Goal: Task Accomplishment & Management: Complete application form

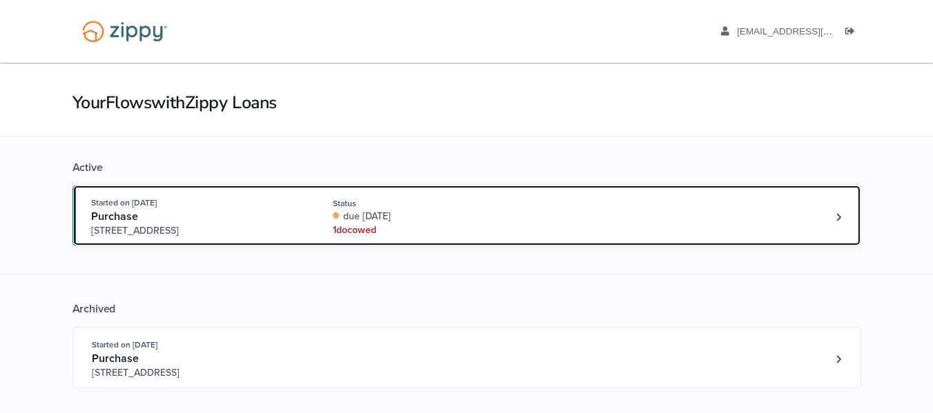
click at [824, 222] on div "Started on [DATE] Purchase [STREET_ADDRESS] Status due [DATE] 1 doc owed" at bounding box center [459, 217] width 737 height 42
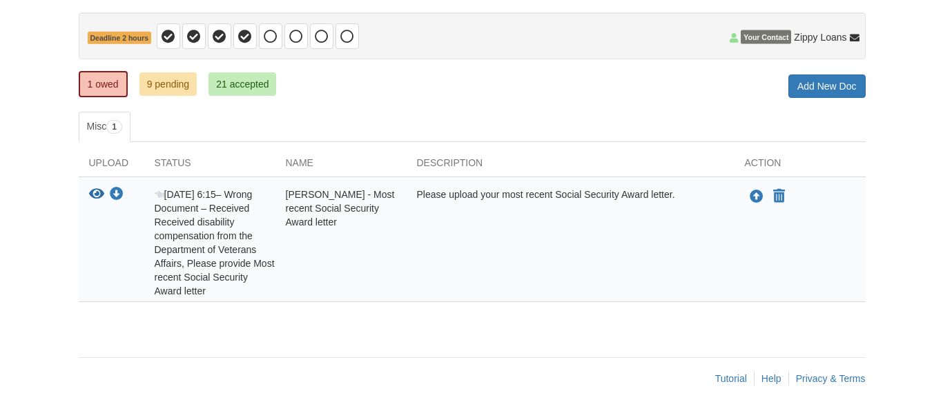
scroll to position [127, 0]
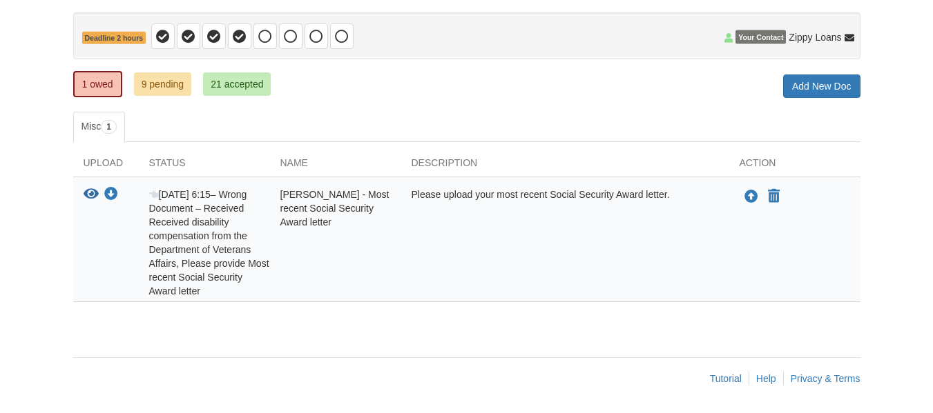
click at [932, 231] on html "Back to My Flows clewis9985@gmail.com Logout" at bounding box center [466, 143] width 933 height 540
click at [751, 199] on icon "Upload Charlie Lewis - Most recent Social Security Award letter" at bounding box center [751, 198] width 14 height 14
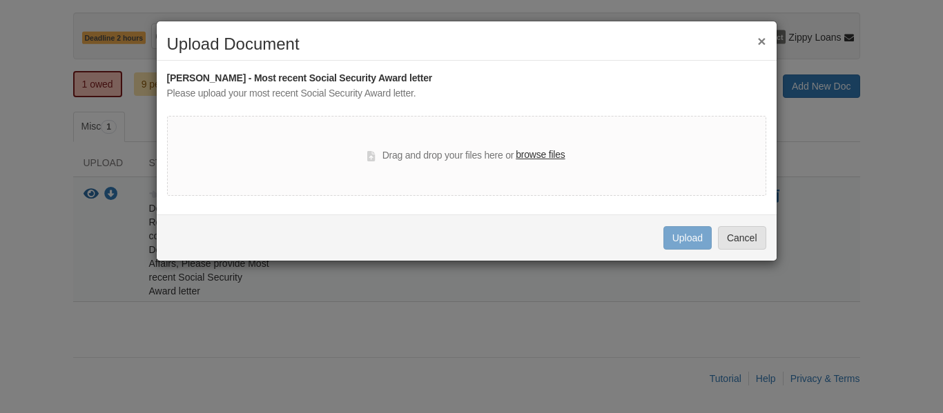
click at [549, 159] on label "browse files" at bounding box center [540, 155] width 49 height 15
click at [0, 0] on input "browse files" at bounding box center [0, 0] width 0 height 0
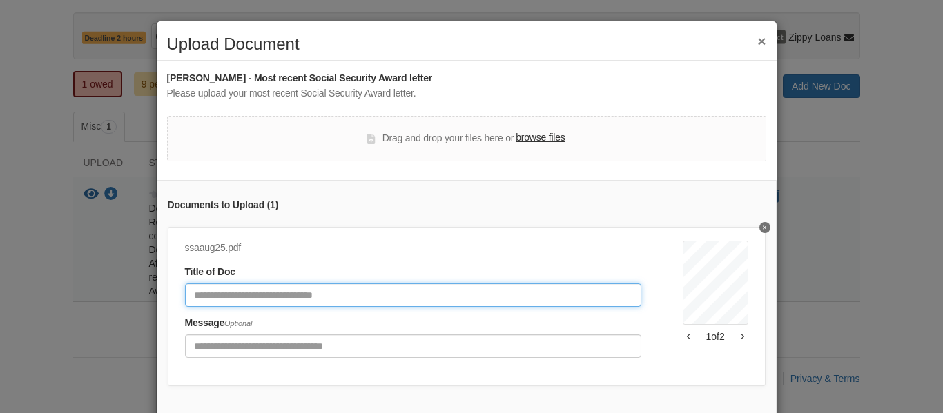
click at [403, 296] on input "Document Title" at bounding box center [413, 295] width 456 height 23
type input "**********"
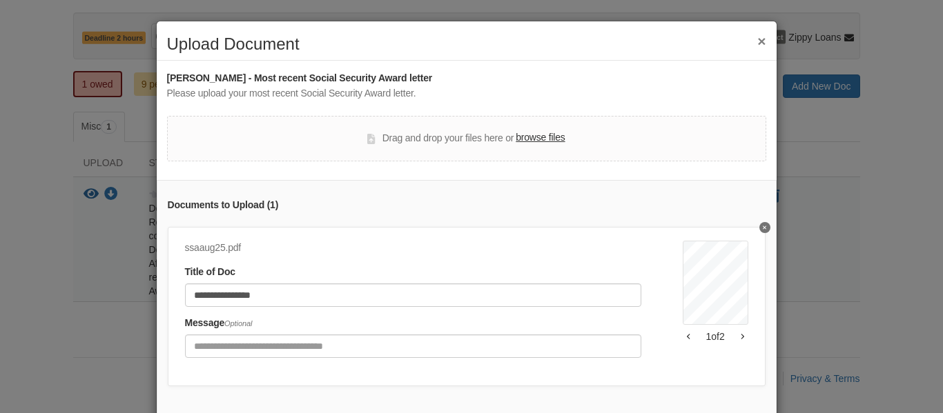
click at [741, 340] on icon "button" at bounding box center [742, 336] width 3 height 7
click at [683, 338] on button "button" at bounding box center [689, 337] width 12 height 8
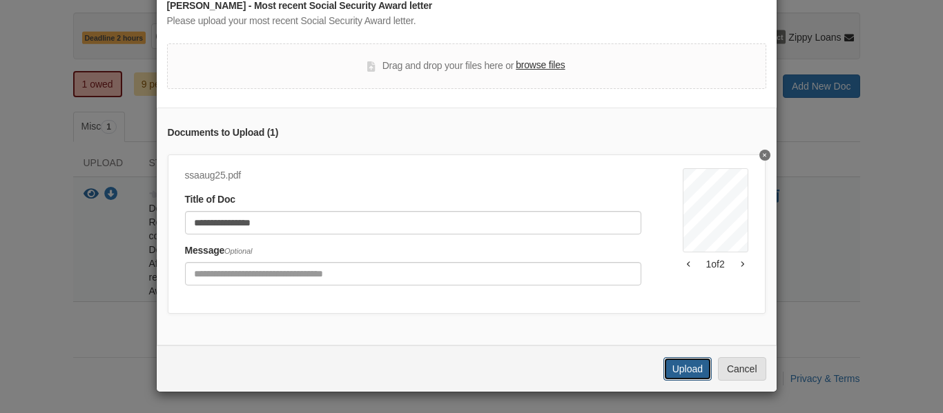
click at [697, 367] on button "Upload" at bounding box center [687, 369] width 48 height 23
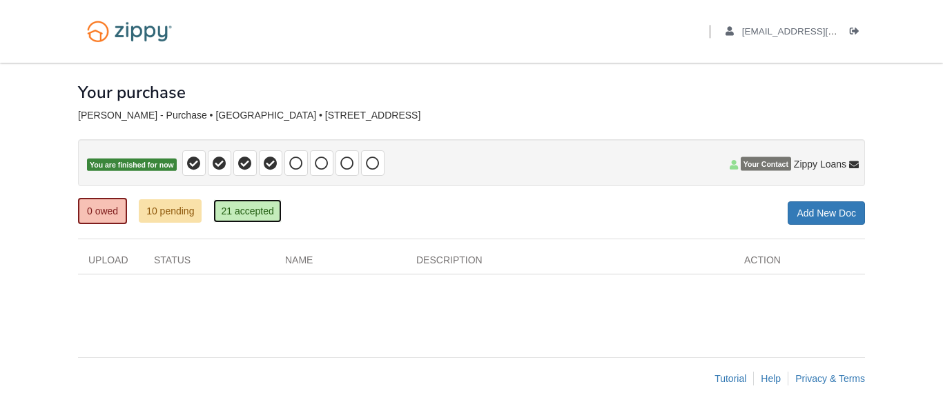
click at [257, 209] on link "21 accepted" at bounding box center [247, 210] width 68 height 23
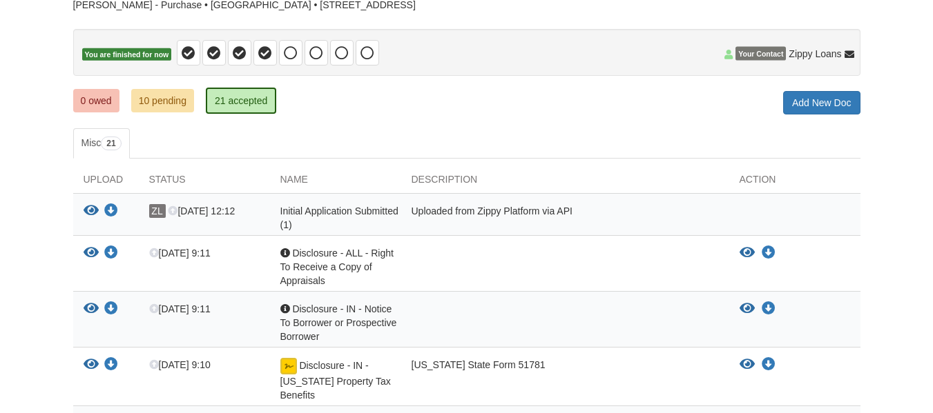
scroll to position [102, 0]
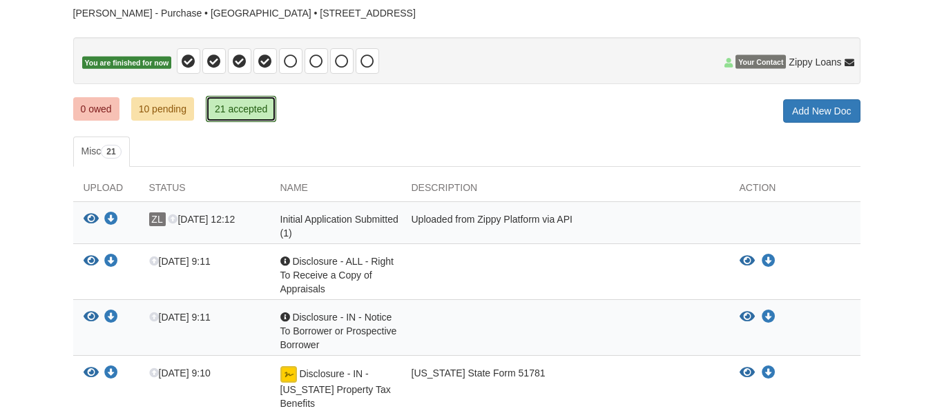
click at [261, 113] on link "21 accepted" at bounding box center [241, 109] width 70 height 26
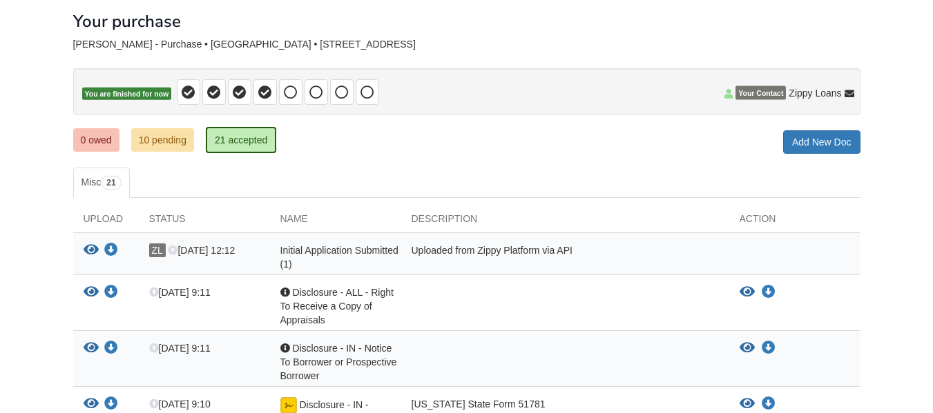
scroll to position [64, 0]
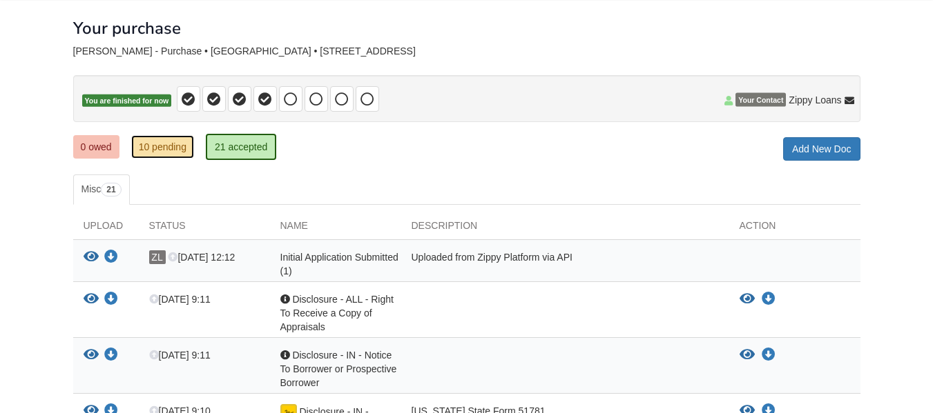
click at [170, 141] on link "10 pending" at bounding box center [162, 146] width 63 height 23
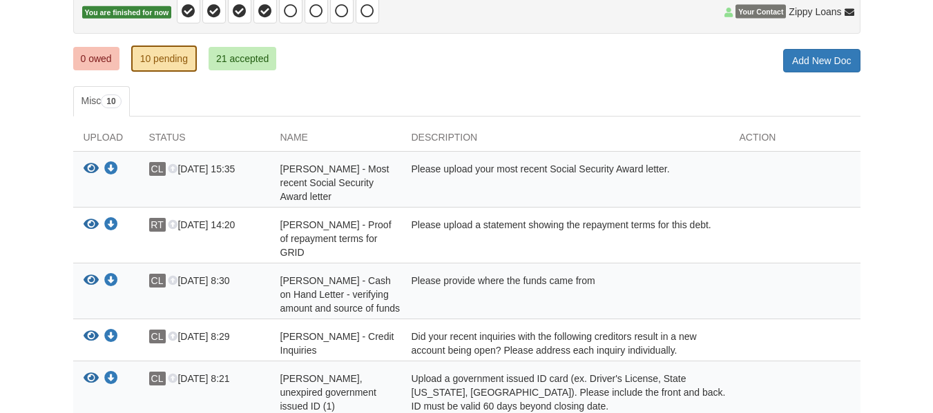
scroll to position [154, 0]
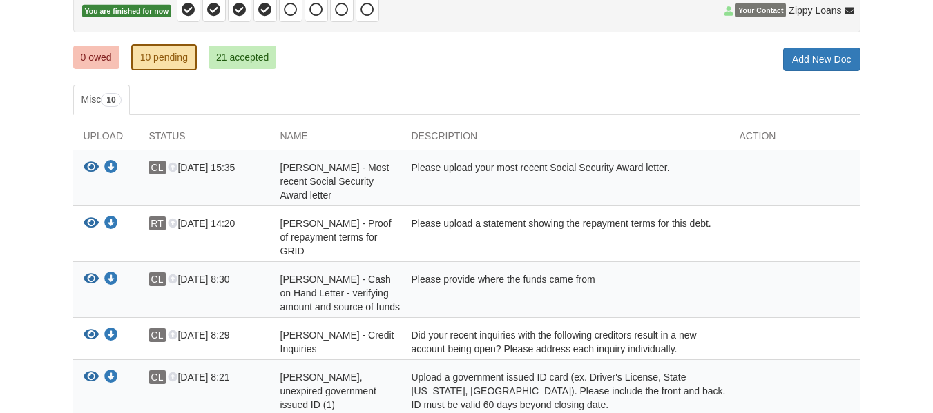
drag, startPoint x: 0, startPoint y: 0, endPoint x: 939, endPoint y: 157, distance: 952.5
click at [932, 157] on html "Back to My Flows [EMAIL_ADDRESS][DOMAIN_NAME] Logout" at bounding box center [466, 284] width 933 height 877
click at [90, 167] on icon "View Charlie Lewis - Most recent Social Security Award letter" at bounding box center [91, 168] width 15 height 14
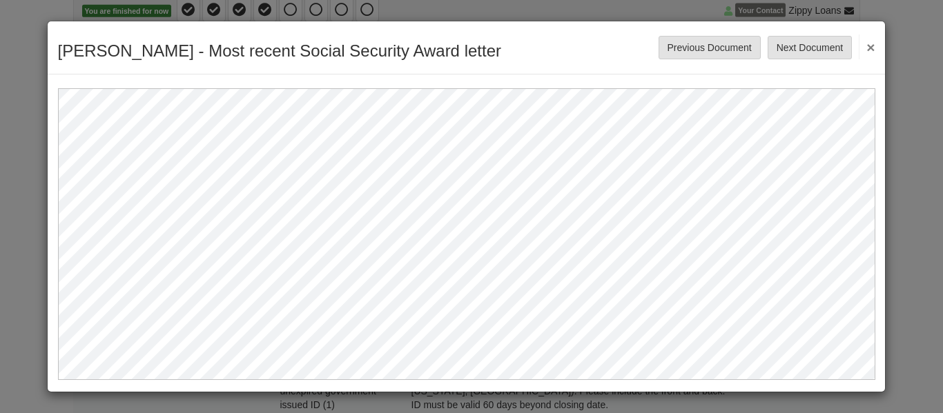
click at [863, 50] on button "×" at bounding box center [867, 47] width 16 height 25
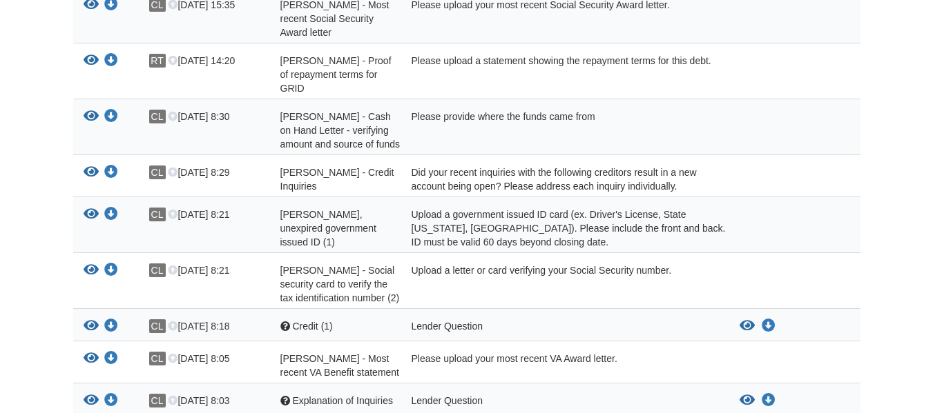
scroll to position [373, 0]
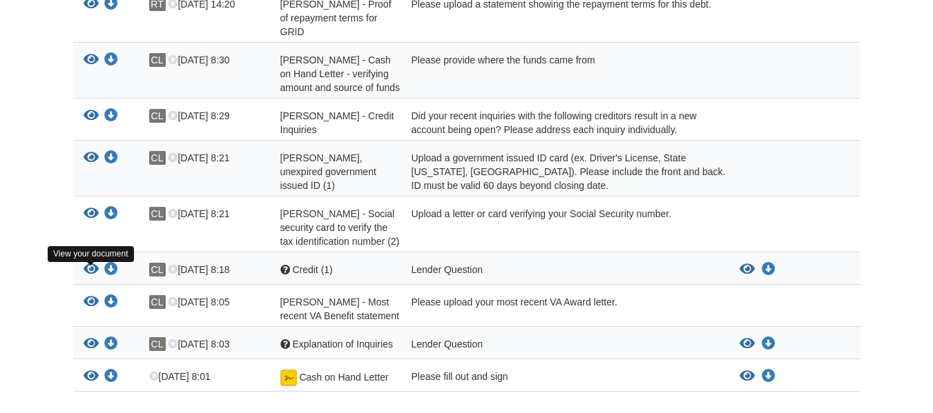
click at [94, 295] on icon "View Charlie Lewis - Most recent VA Benefit statement" at bounding box center [91, 302] width 15 height 14
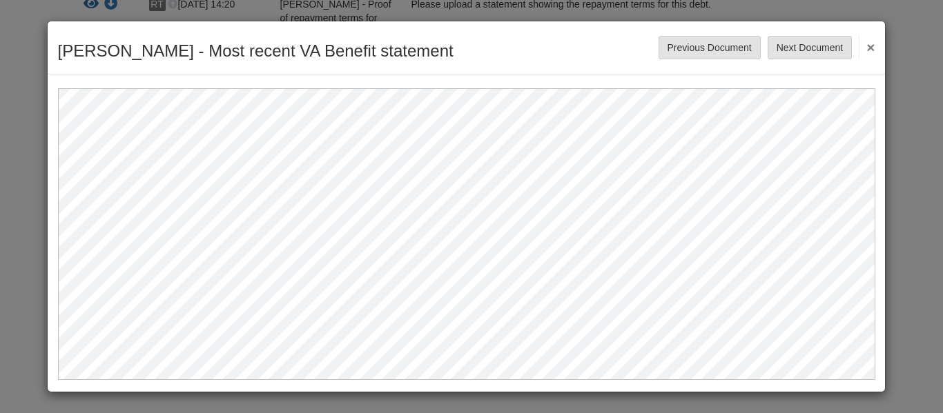
click at [873, 48] on button "×" at bounding box center [867, 47] width 16 height 25
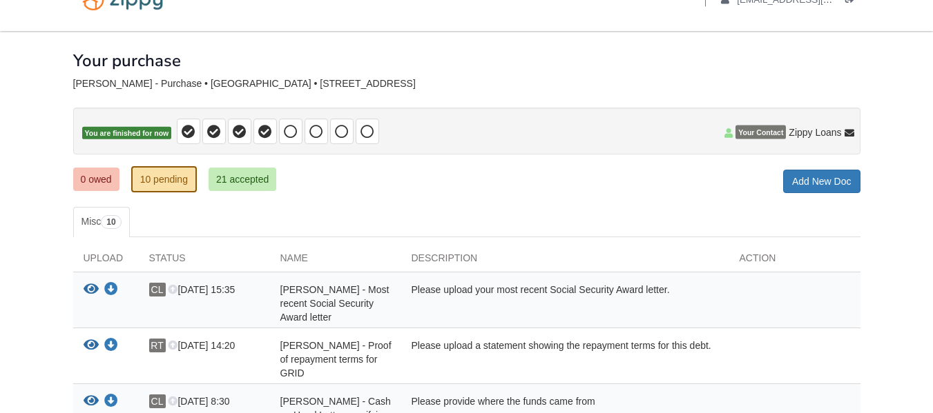
scroll to position [0, 0]
